Goal: Task Accomplishment & Management: Manage account settings

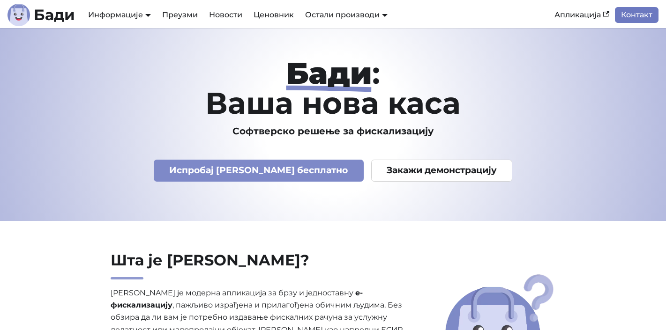
click at [643, 16] on link "Контакт" at bounding box center [637, 15] width 44 height 16
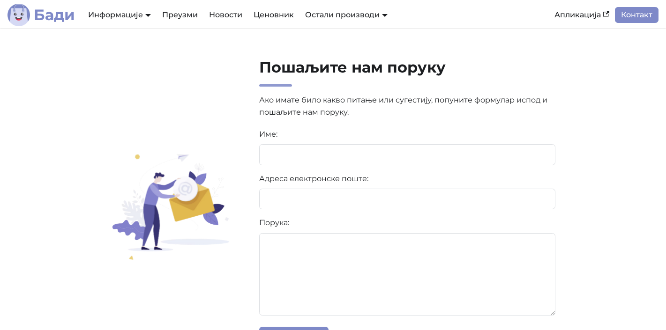
click at [70, 16] on b "Бади" at bounding box center [54, 14] width 41 height 15
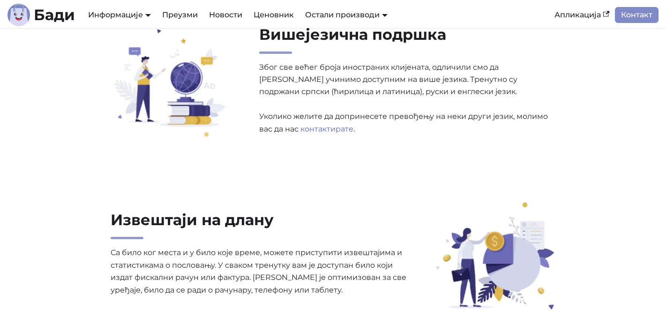
scroll to position [1925, 0]
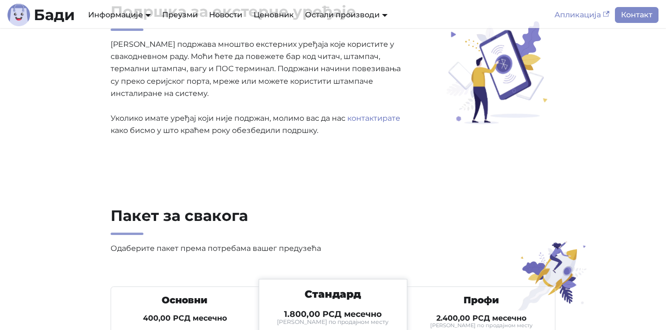
click at [586, 13] on link "Апликација" at bounding box center [582, 15] width 66 height 16
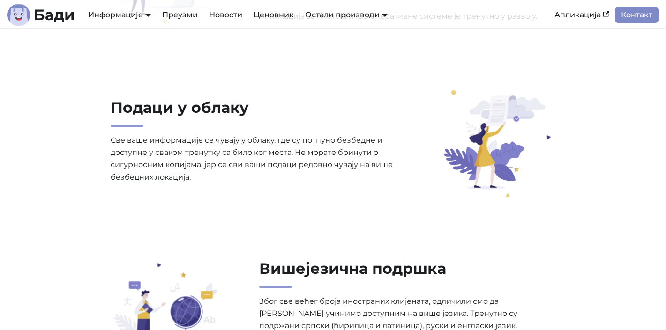
scroll to position [3229, 0]
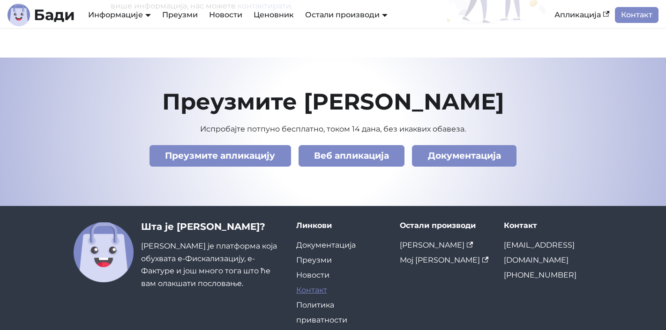
click at [316, 286] on link "Контакт" at bounding box center [311, 290] width 31 height 9
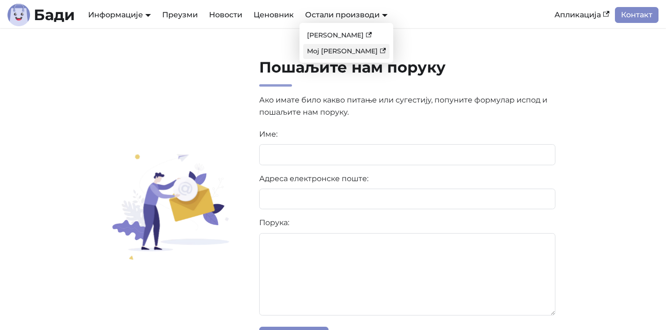
click at [330, 54] on link "Мој Бади" at bounding box center [346, 51] width 86 height 15
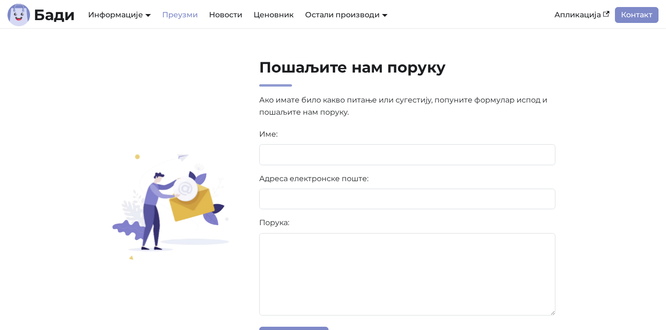
click at [183, 17] on link "Преузми" at bounding box center [179, 15] width 47 height 16
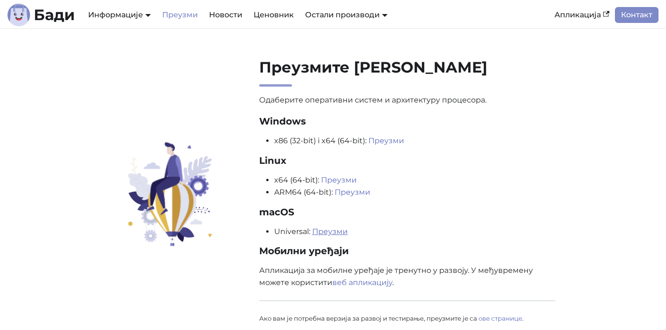
click at [339, 232] on link "Преузми" at bounding box center [330, 231] width 36 height 9
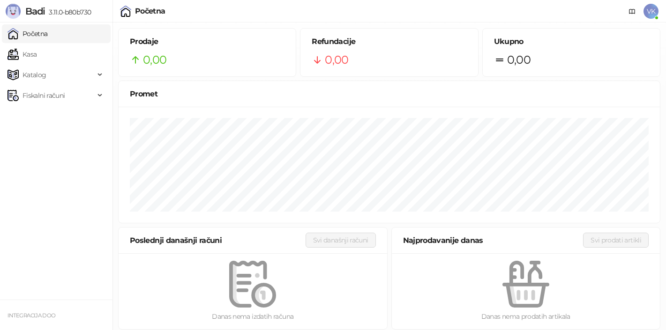
click at [649, 13] on span "VK" at bounding box center [650, 11] width 15 height 15
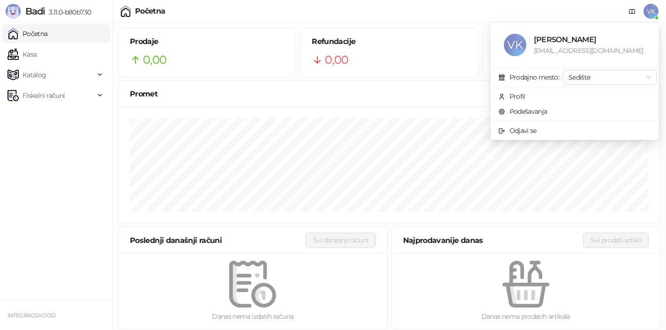
scroll to position [5, 0]
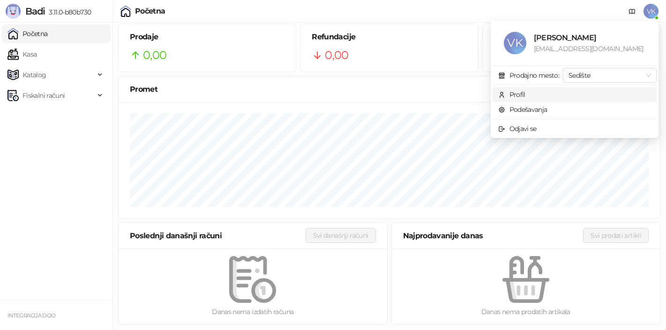
click at [530, 96] on span "Profil" at bounding box center [574, 94] width 153 height 10
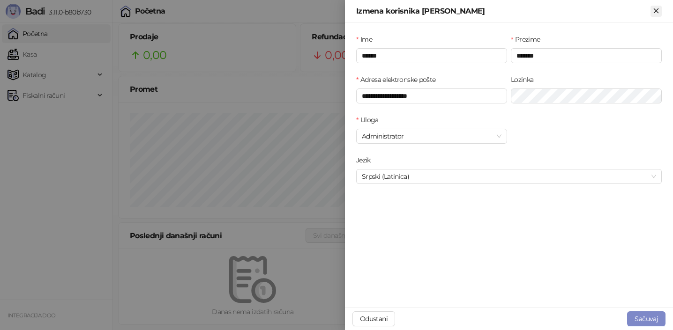
click at [656, 12] on icon "Zatvori" at bounding box center [656, 11] width 8 height 8
